Goal: Transaction & Acquisition: Purchase product/service

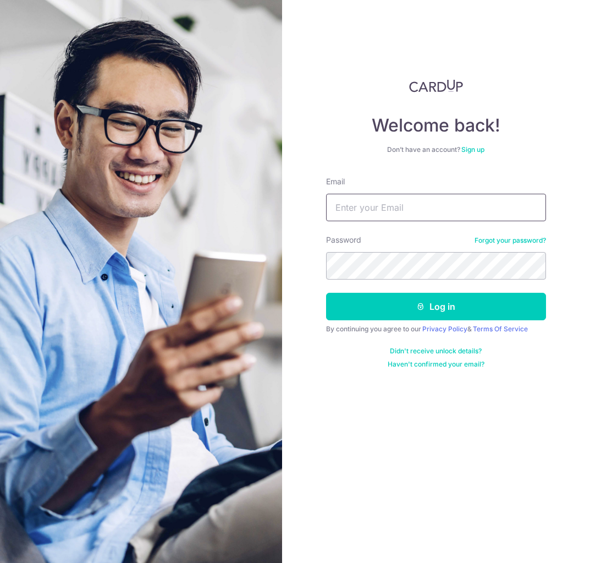
click at [415, 213] on input "Email" at bounding box center [436, 208] width 220 height 28
type input "[EMAIL_ADDRESS][DOMAIN_NAME]"
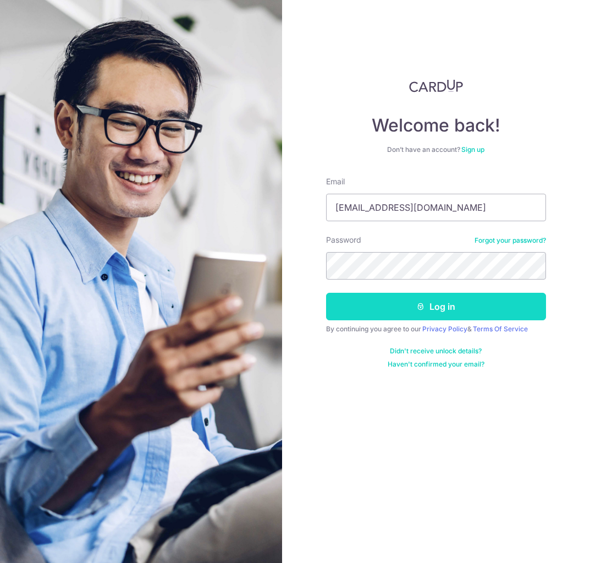
click at [413, 308] on button "Log in" at bounding box center [436, 307] width 220 height 28
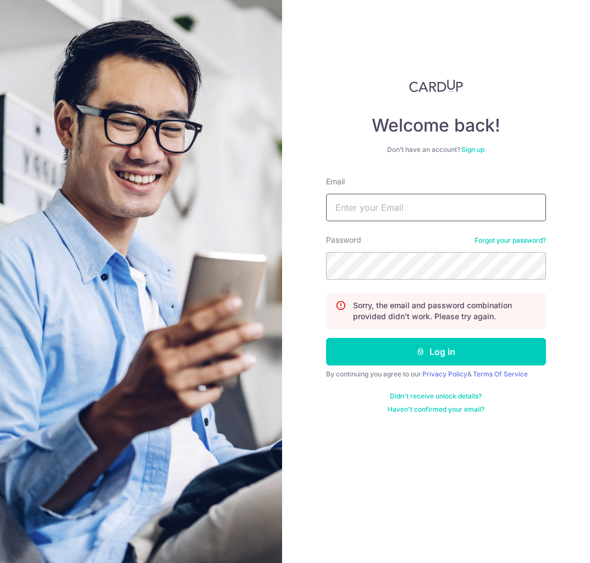
click at [374, 194] on input "Email" at bounding box center [436, 208] width 220 height 28
type input "a"
type input "[EMAIL_ADDRESS][DOMAIN_NAME]"
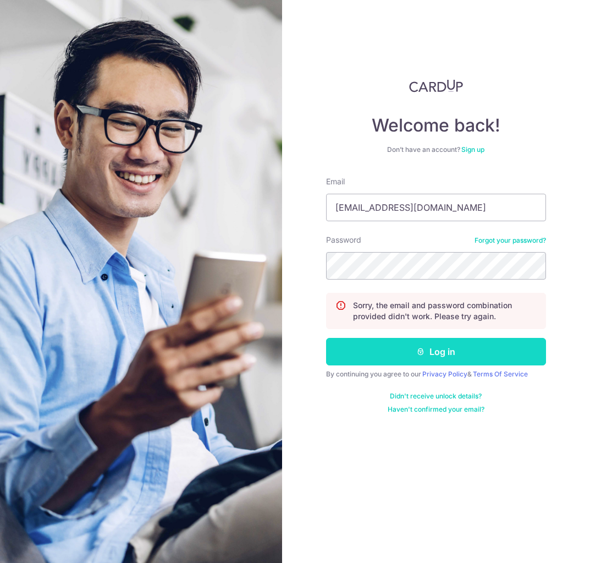
click at [460, 343] on button "Log in" at bounding box center [436, 352] width 220 height 28
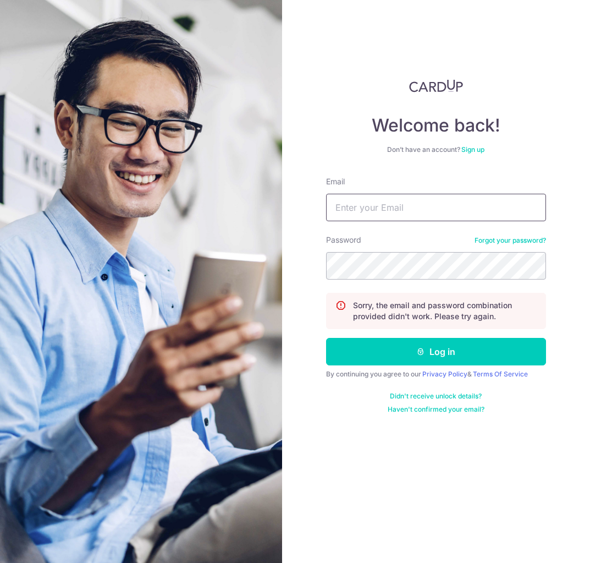
click at [379, 201] on input "Email" at bounding box center [436, 208] width 220 height 28
click at [360, 213] on input "Email" at bounding box center [436, 208] width 220 height 28
type input "hangchiong@gm"
click at [509, 242] on link "Forgot your password?" at bounding box center [511, 240] width 72 height 9
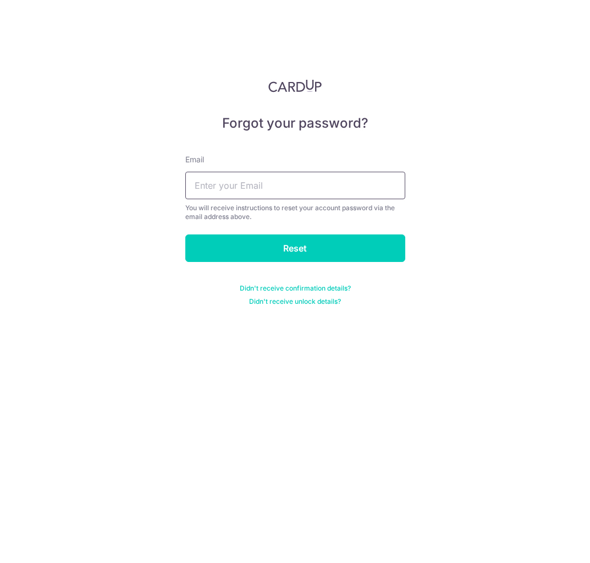
click at [270, 194] on input "text" at bounding box center [295, 186] width 220 height 28
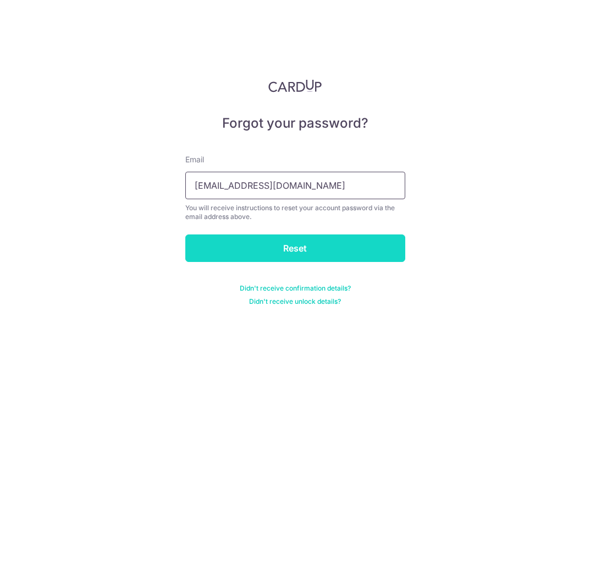
type input "hangchiong@gmail.com"
click at [279, 245] on input "Reset" at bounding box center [295, 248] width 220 height 28
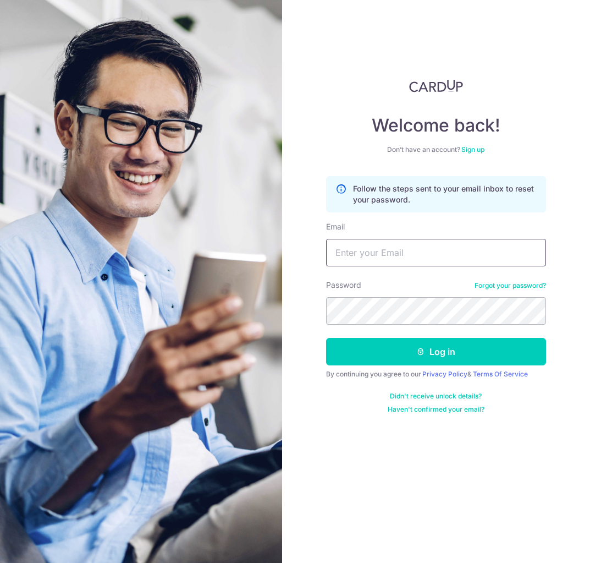
click at [370, 260] on input "Email" at bounding box center [436, 253] width 220 height 28
type input "[EMAIL_ADDRESS][DOMAIN_NAME]"
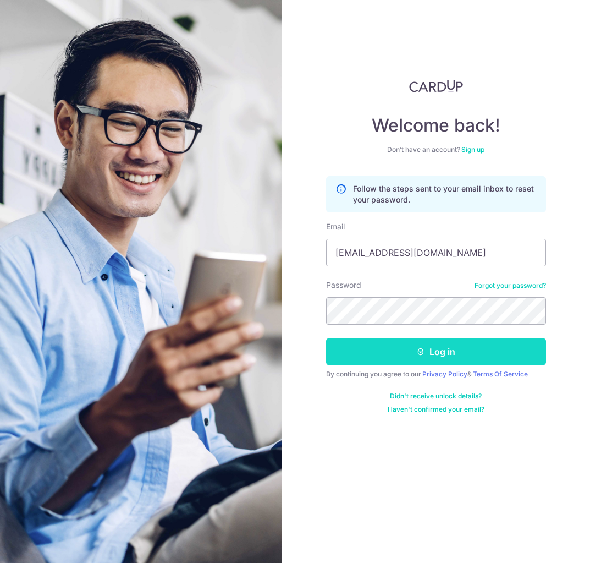
click at [459, 345] on button "Log in" at bounding box center [436, 352] width 220 height 28
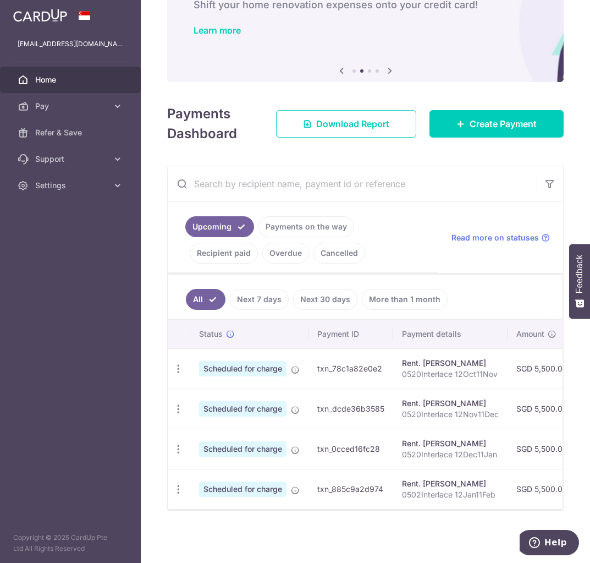
scroll to position [78, 0]
click at [49, 106] on span "Pay" at bounding box center [71, 106] width 73 height 11
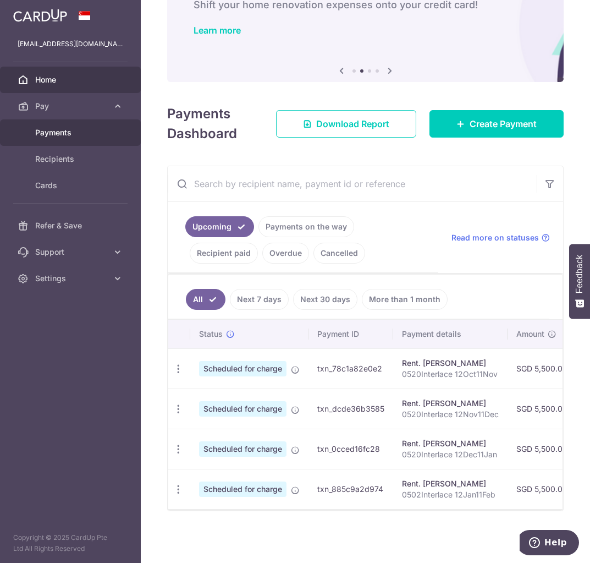
click at [46, 128] on span "Payments" at bounding box center [71, 132] width 73 height 11
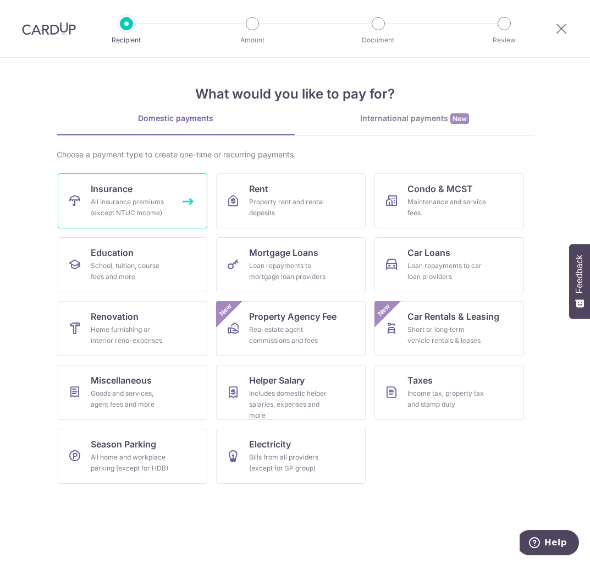
click at [112, 194] on span "Insurance" at bounding box center [112, 188] width 42 height 13
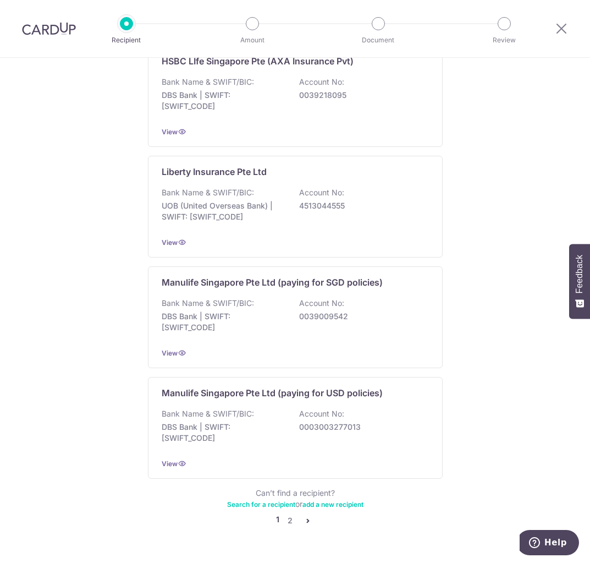
scroll to position [939, 0]
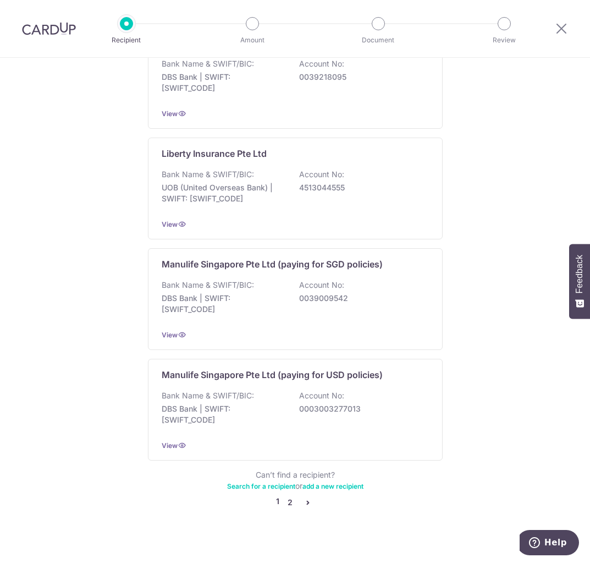
click at [288, 496] on link "2" at bounding box center [290, 502] width 13 height 13
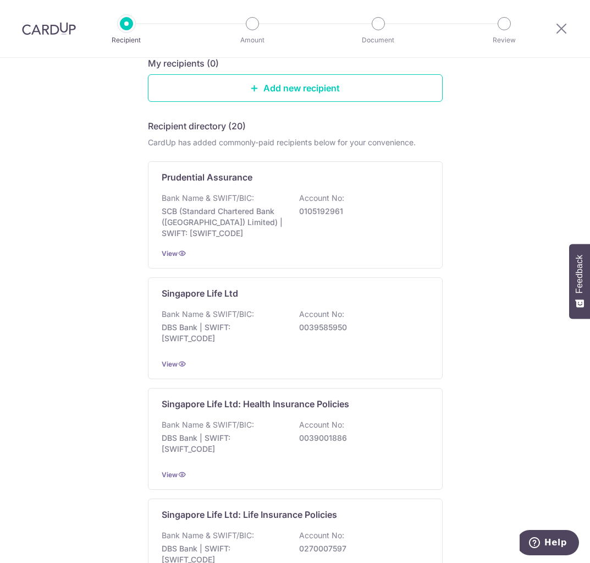
scroll to position [0, 0]
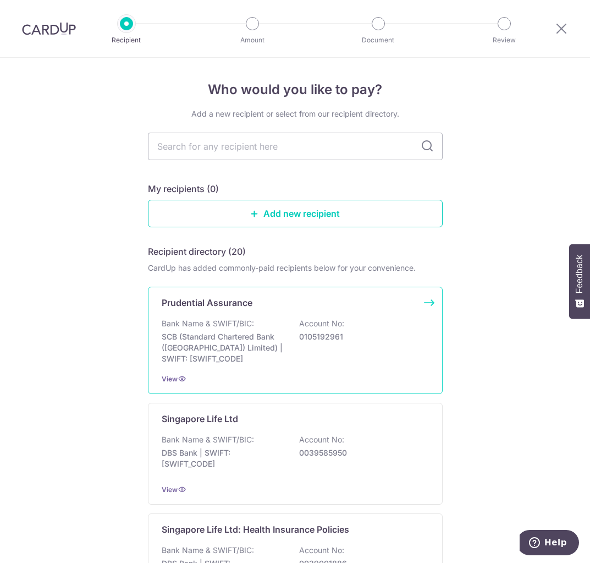
click at [235, 327] on p "Bank Name & SWIFT/BIC:" at bounding box center [208, 323] width 92 height 11
